Goal: Task Accomplishment & Management: Use online tool/utility

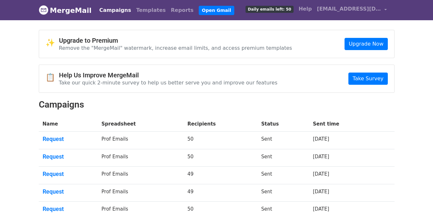
click at [171, 99] on h2 "Campaigns" at bounding box center [217, 104] width 356 height 11
click at [141, 10] on link "Templates" at bounding box center [151, 10] width 35 height 13
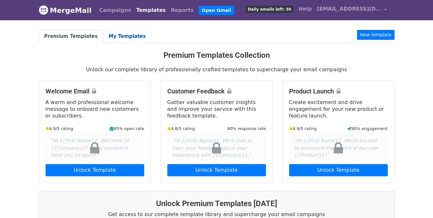
click at [112, 38] on link "My Templates" at bounding box center [127, 36] width 48 height 13
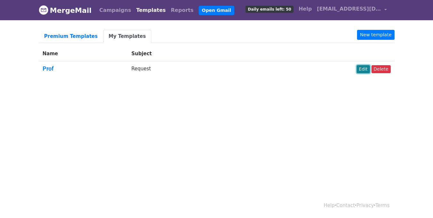
click at [364, 71] on link "Edit" at bounding box center [363, 69] width 13 height 8
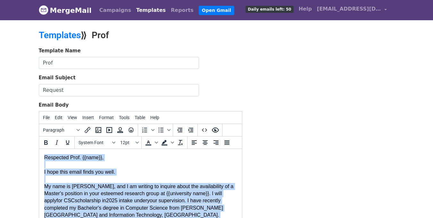
paste body
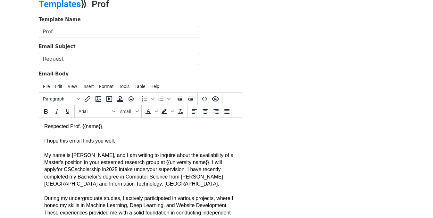
scroll to position [155, 0]
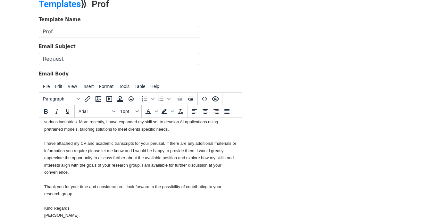
click at [143, 177] on div at bounding box center [140, 178] width 193 height 7
click at [208, 180] on body "Respected Prof. {{name}}, I hope this email finds you well. My name is Hamza Um…" at bounding box center [140, 92] width 193 height 251
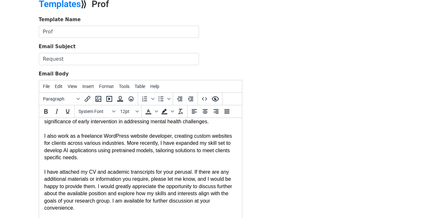
click at [209, 163] on body "Respected Prof. {{name}}, I hope this email finds you well. My name is Hamza Um…" at bounding box center [140, 110] width 193 height 287
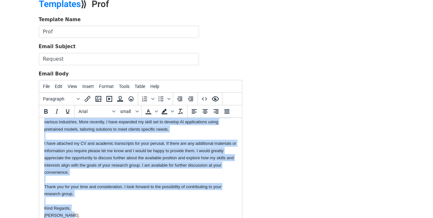
click at [209, 171] on body "Respected Prof. {{name}}, I hope this email finds you well. My name is Hamza Um…" at bounding box center [140, 92] width 193 height 251
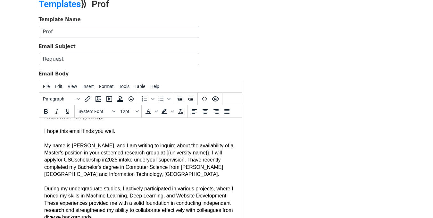
scroll to position [0, 0]
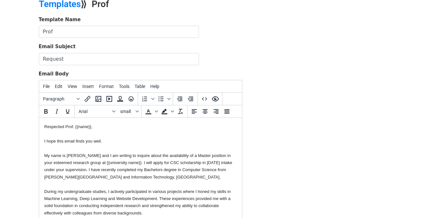
click at [277, 135] on div "Template Name Prof Email Subject Request Email Body File Edit View Insert Forma…" at bounding box center [216, 129] width 365 height 226
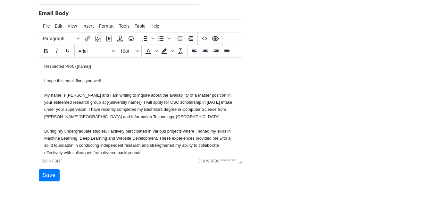
scroll to position [92, 0]
click at [49, 178] on input "Save" at bounding box center [49, 174] width 21 height 12
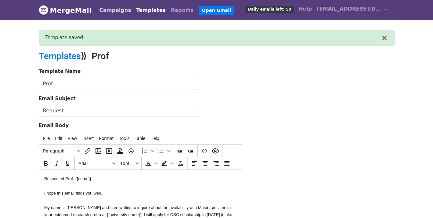
click at [113, 12] on link "Campaigns" at bounding box center [115, 10] width 37 height 13
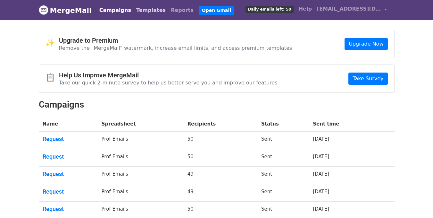
click at [141, 11] on link "Templates" at bounding box center [151, 10] width 35 height 13
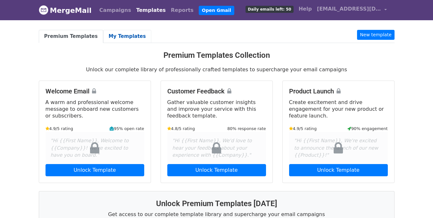
click at [117, 41] on link "My Templates" at bounding box center [127, 36] width 48 height 13
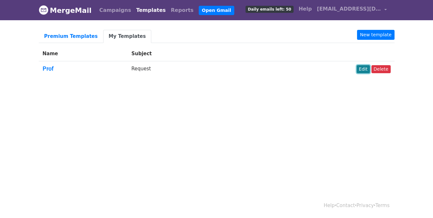
click at [363, 70] on link "Edit" at bounding box center [363, 69] width 13 height 8
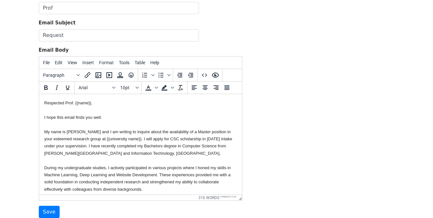
scroll to position [70, 0]
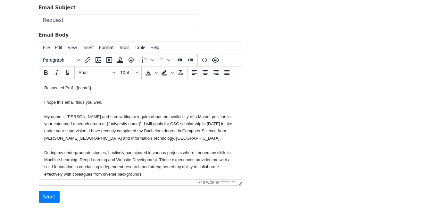
click at [119, 99] on div "I hope this email finds you well." at bounding box center [140, 101] width 193 height 7
click at [132, 96] on div at bounding box center [140, 94] width 193 height 7
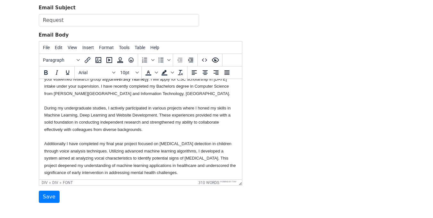
scroll to position [0, 0]
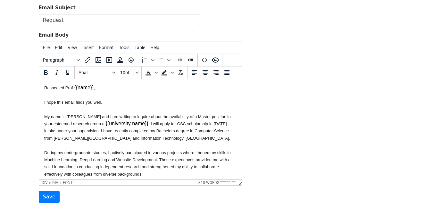
click at [95, 108] on div "Message Body" at bounding box center [140, 108] width 193 height 7
click at [93, 109] on div "Message Body" at bounding box center [140, 108] width 193 height 7
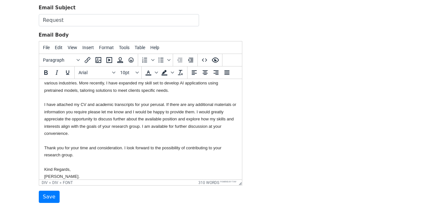
scroll to position [161, 0]
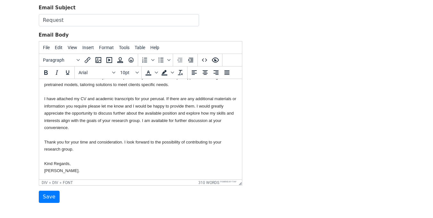
click at [84, 169] on div "Hamza Umer." at bounding box center [140, 170] width 193 height 7
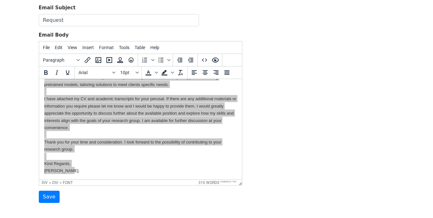
click at [274, 84] on div "Template Name Prof Email Subject Request Email Body File Edit View Insert Forma…" at bounding box center [216, 90] width 365 height 226
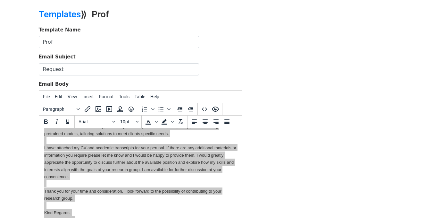
scroll to position [0, 0]
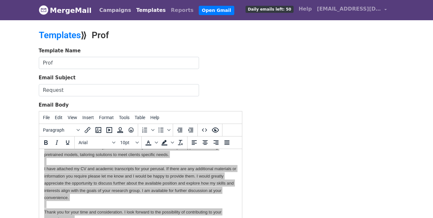
click at [108, 9] on link "Campaigns" at bounding box center [115, 10] width 37 height 13
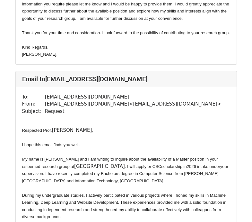
scroll to position [279, 0]
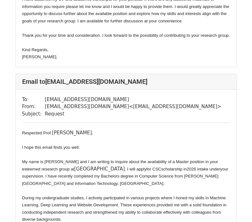
click at [87, 171] on div "My name is Hamza Umer and I am writing to inquire about the availability of a M…" at bounding box center [126, 172] width 208 height 29
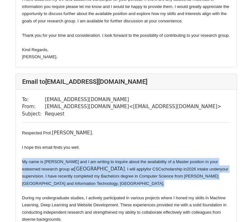
click at [87, 171] on div "My name is Hamza Umer and I am writing to inquire about the availability of a M…" at bounding box center [126, 172] width 208 height 29
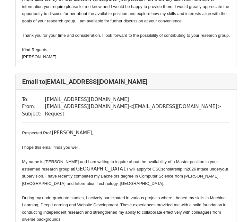
click at [108, 145] on div "I hope this email finds you well." at bounding box center [126, 147] width 208 height 7
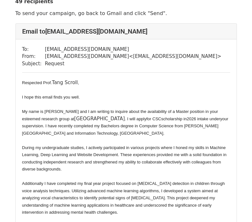
scroll to position [20, 0]
